Goal: Find specific page/section: Find specific page/section

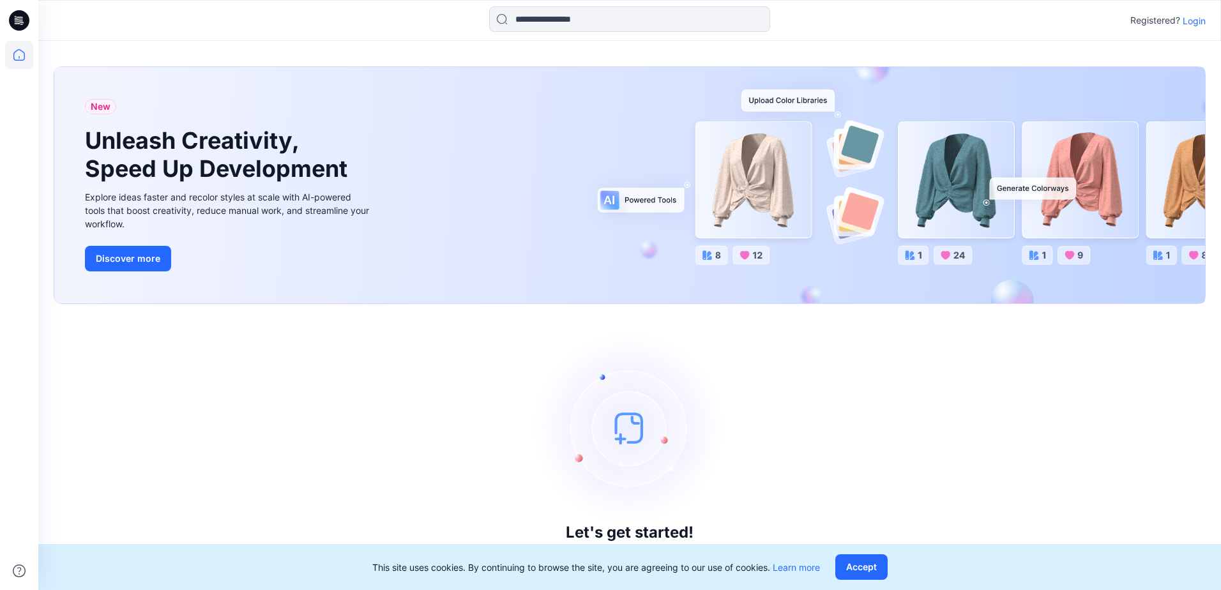
click at [1196, 19] on p "Login" at bounding box center [1194, 20] width 23 height 13
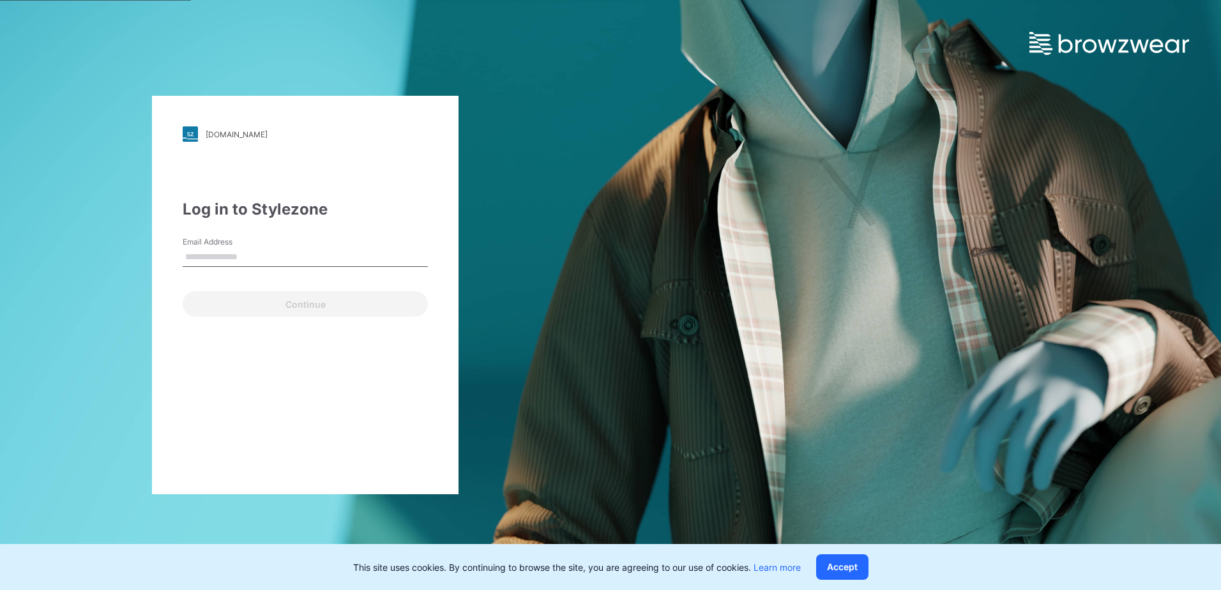
drag, startPoint x: 216, startPoint y: 257, endPoint x: 207, endPoint y: 268, distance: 14.1
click at [215, 257] on input "Email Address" at bounding box center [305, 257] width 245 height 19
type input "**********"
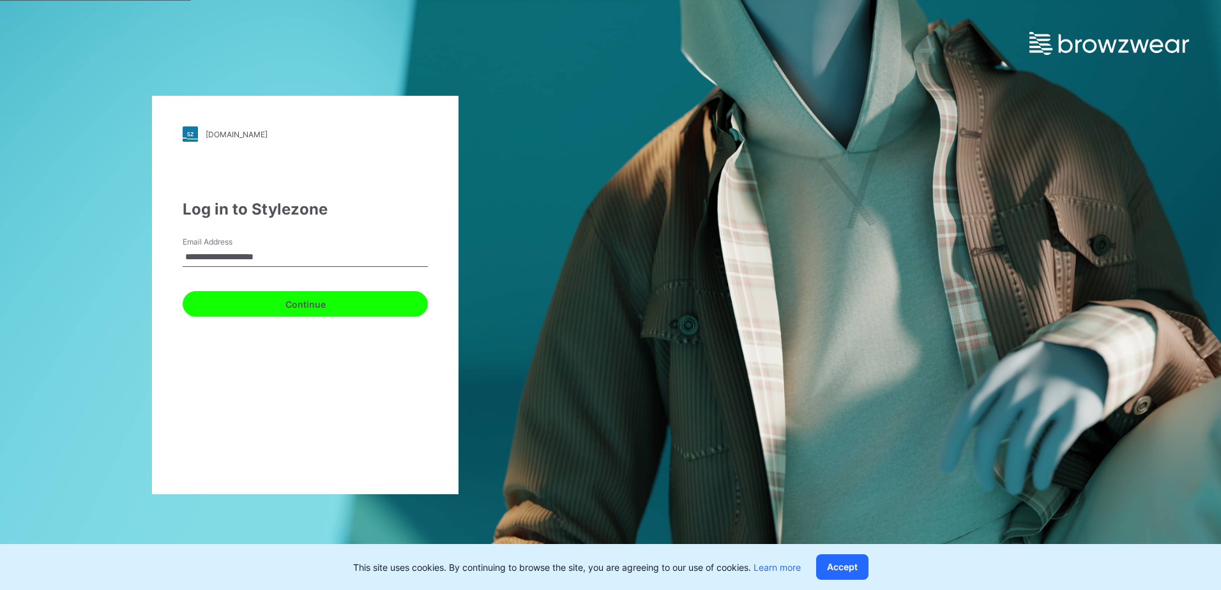
drag, startPoint x: 199, startPoint y: 308, endPoint x: 234, endPoint y: 310, distance: 35.2
click at [202, 309] on button "Continue" at bounding box center [305, 304] width 245 height 26
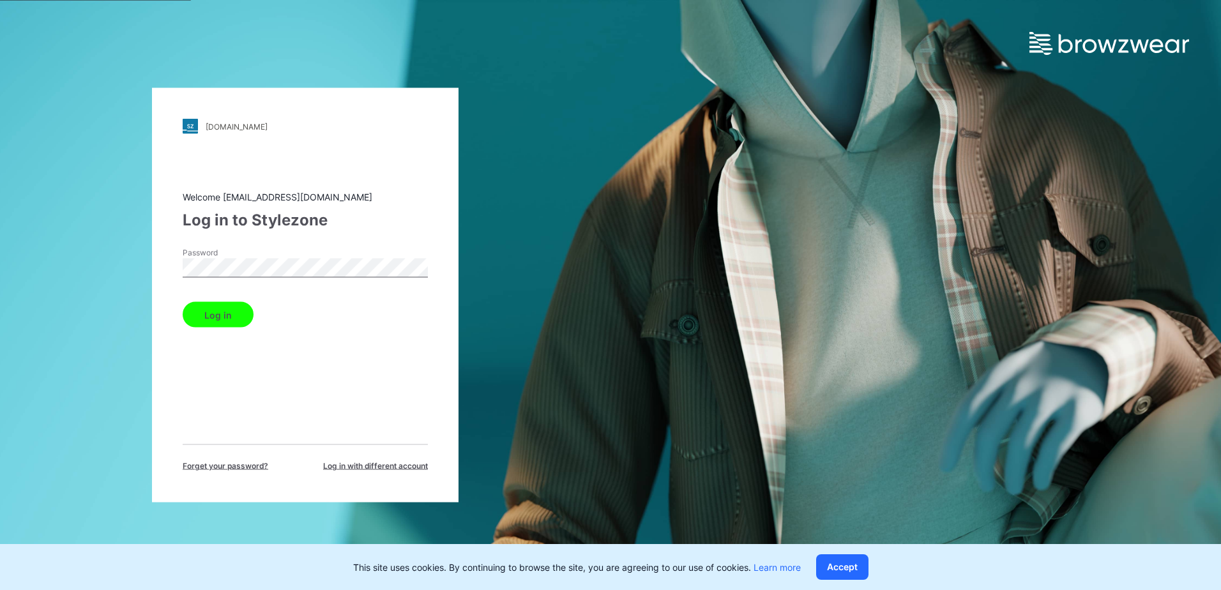
drag, startPoint x: 213, startPoint y: 314, endPoint x: 225, endPoint y: 316, distance: 11.8
click at [214, 316] on button "Log in" at bounding box center [218, 315] width 71 height 26
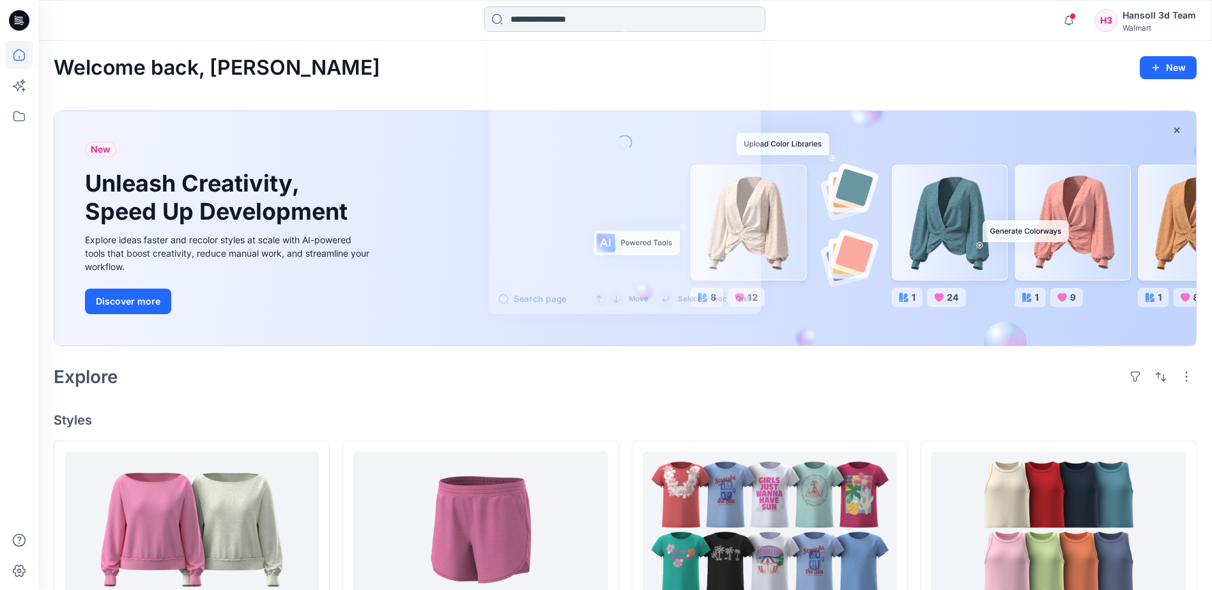
click at [547, 23] on input at bounding box center [624, 19] width 281 height 26
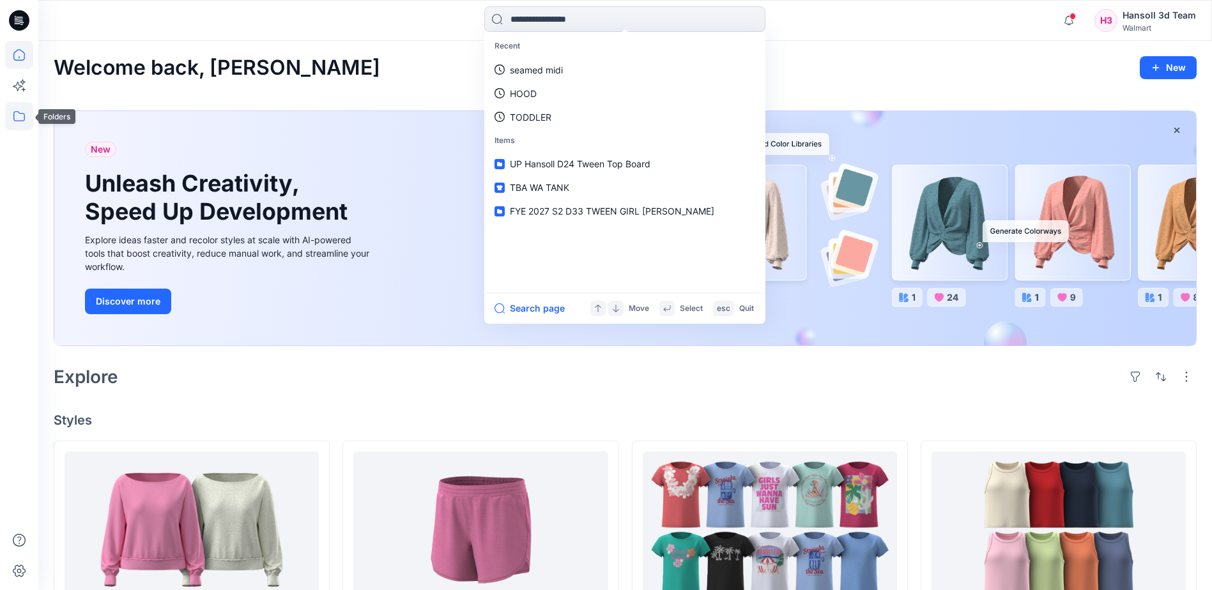
click at [19, 116] on icon at bounding box center [19, 116] width 28 height 28
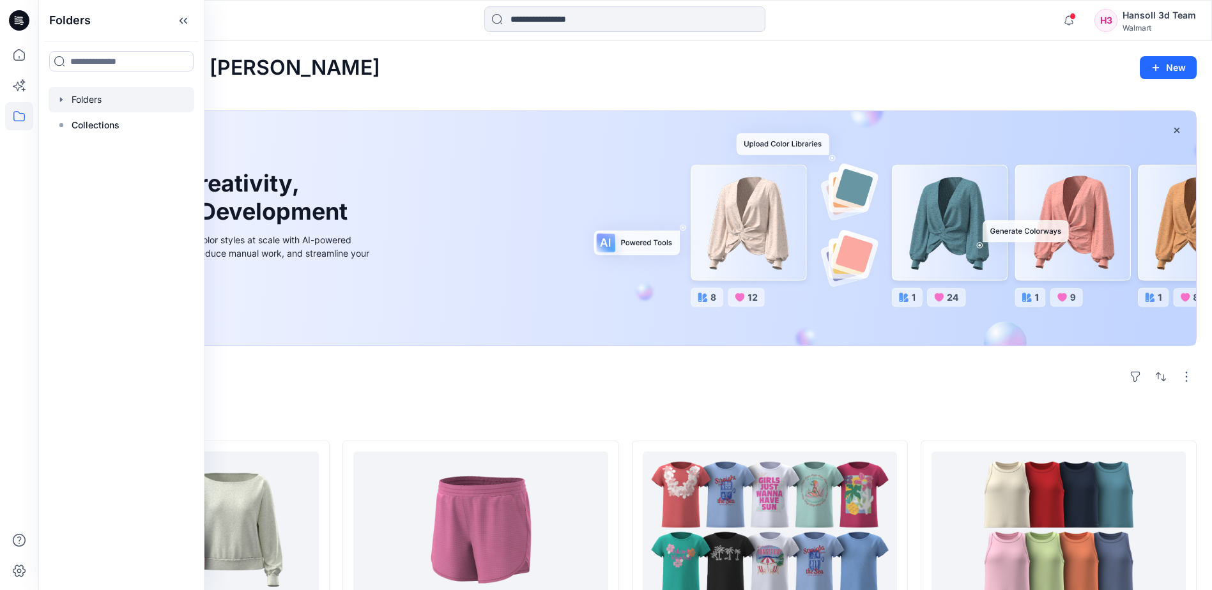
click at [103, 92] on div at bounding box center [122, 100] width 146 height 26
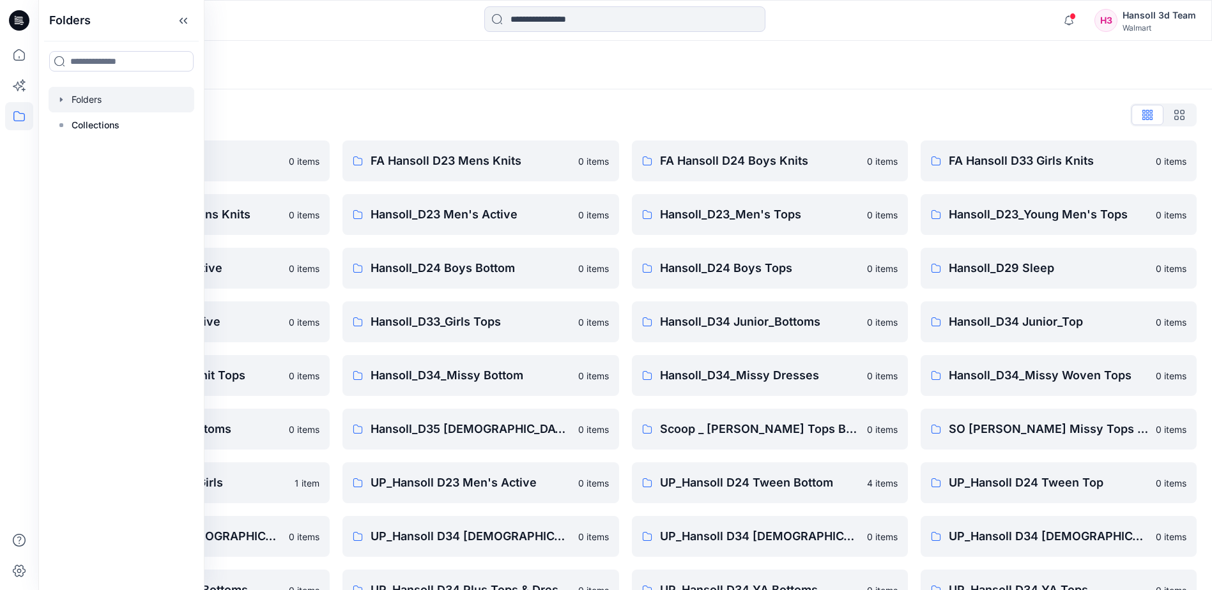
click at [362, 103] on div "Folders List EcoShot Hansoll 0 items FA Hansoll D34 Womens Knits 0 items Hansol…" at bounding box center [624, 437] width 1173 height 697
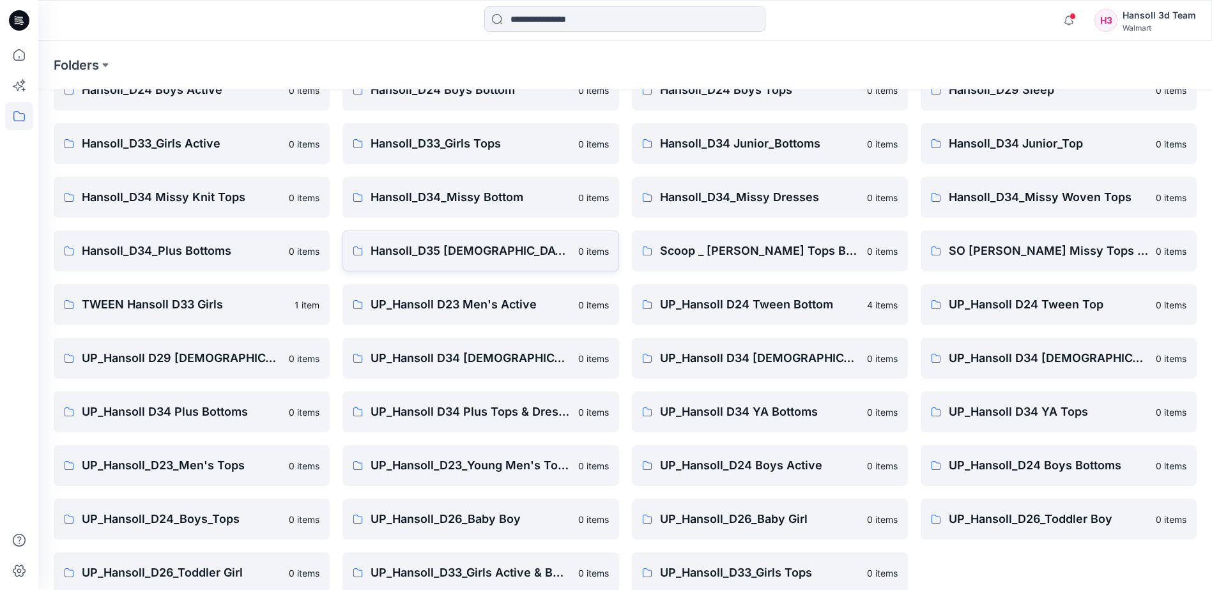
scroll to position [197, 0]
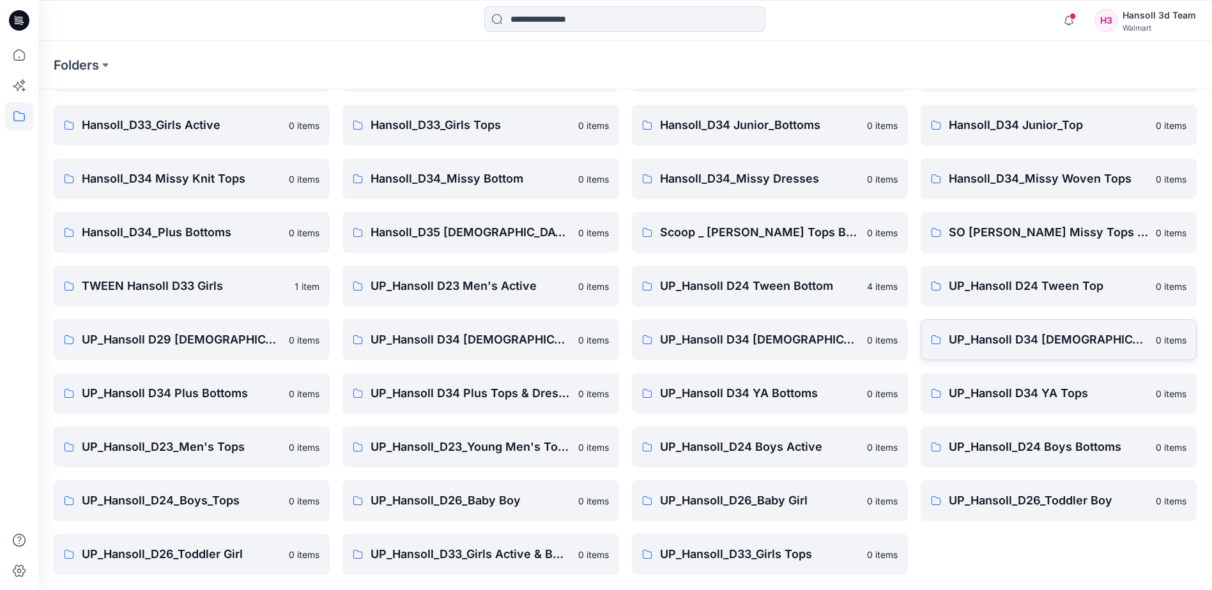
click at [1032, 339] on p "UP_Hansoll D34 [DEMOGRAPHIC_DATA] Knit Tops" at bounding box center [1047, 340] width 199 height 18
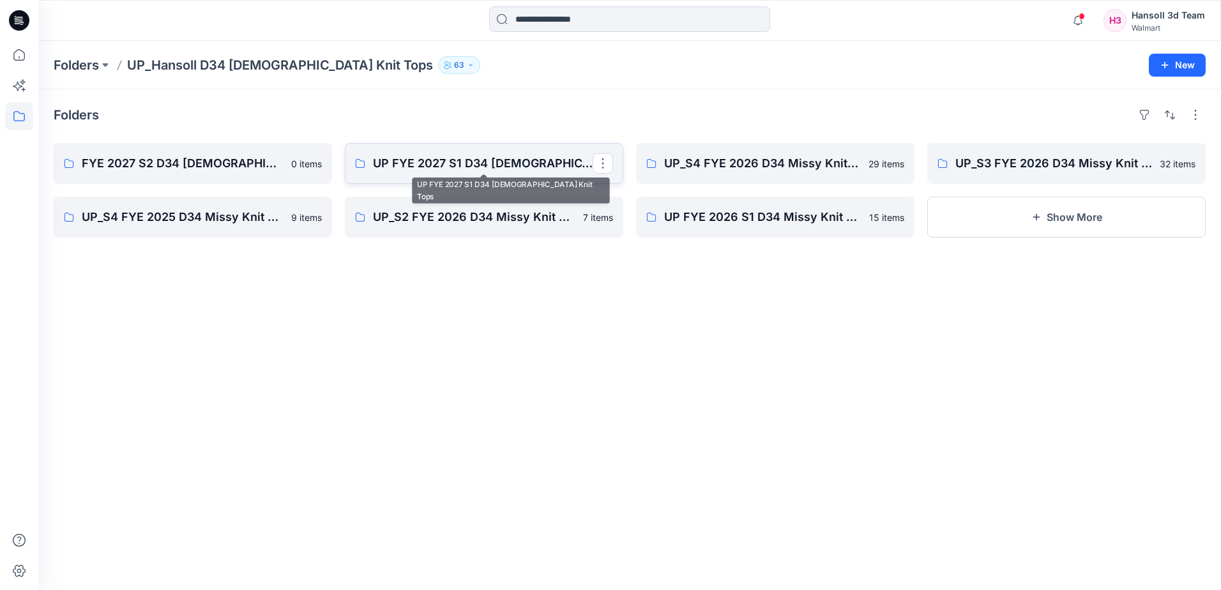
click at [486, 154] on link "UP FYE 2027 S1 D34 [DEMOGRAPHIC_DATA] Knit Tops" at bounding box center [484, 163] width 278 height 41
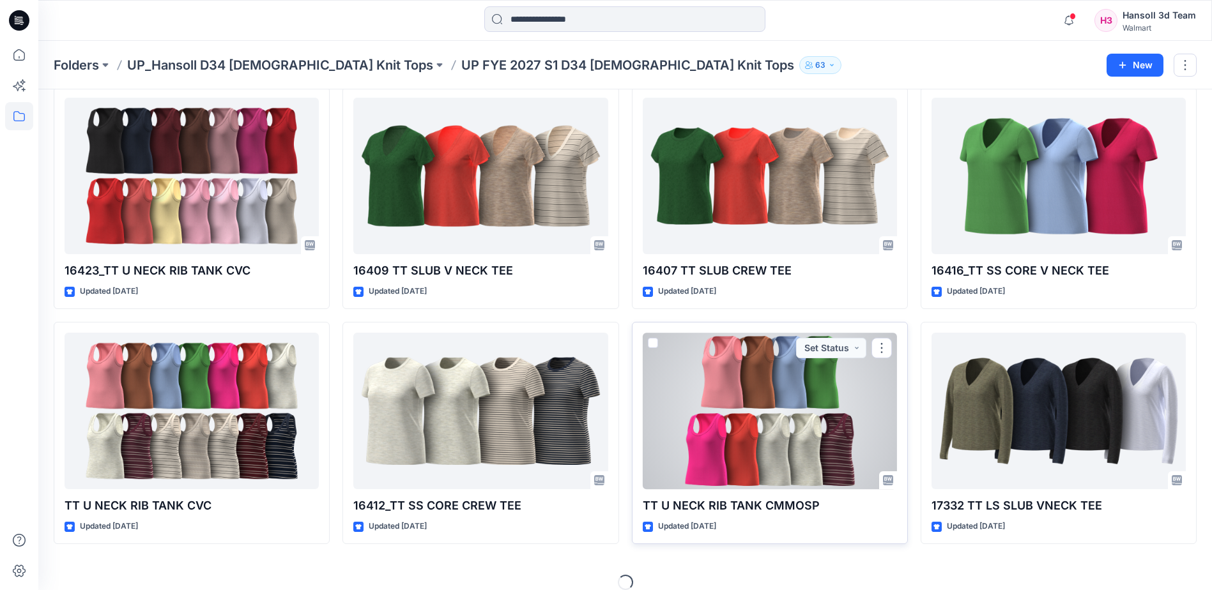
scroll to position [307, 0]
